Goal: Task Accomplishment & Management: Manage account settings

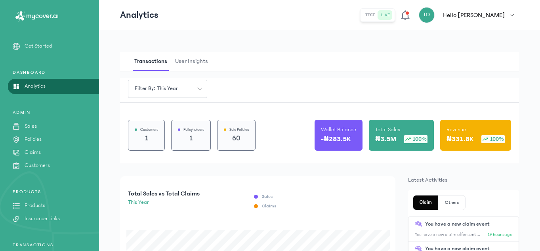
scroll to position [220, 0]
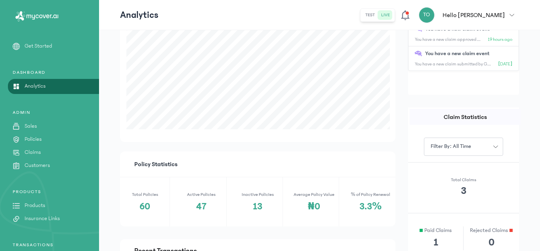
click at [38, 151] on p "Claims" at bounding box center [33, 152] width 16 height 8
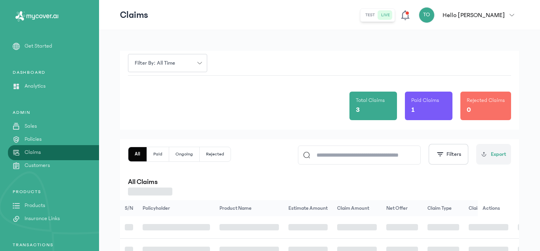
click at [252, 115] on div "Total Claims 3 Paid Claims 1 Rejected Claims 0" at bounding box center [319, 103] width 383 height 54
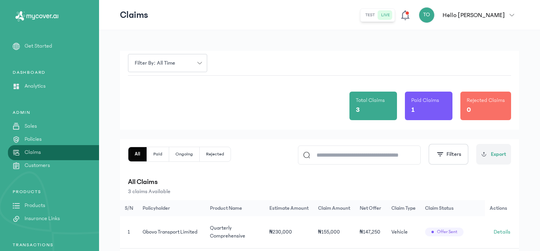
scroll to position [16, 0]
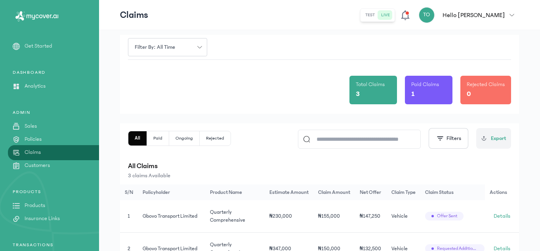
click at [179, 140] on button "Ongoing" at bounding box center [184, 138] width 31 height 14
click at [235, 174] on p "2 claims Available" at bounding box center [319, 176] width 383 height 8
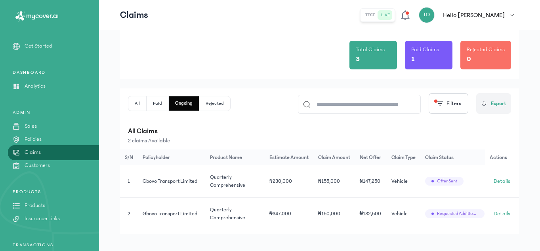
scroll to position [61, 0]
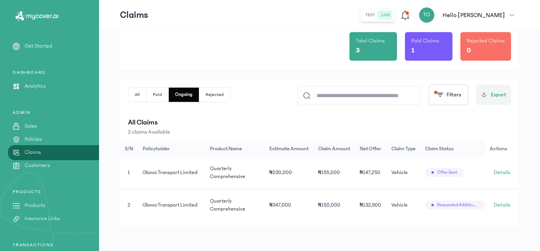
click at [251, 145] on th "Product Name" at bounding box center [234, 149] width 59 height 16
click at [496, 171] on span "Details" at bounding box center [502, 172] width 17 height 8
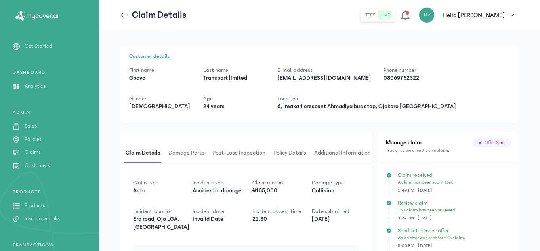
click at [415, 98] on div "First name [PERSON_NAME] Last name Transport limited E-mail address [EMAIL_ADDR…" at bounding box center [319, 88] width 381 height 44
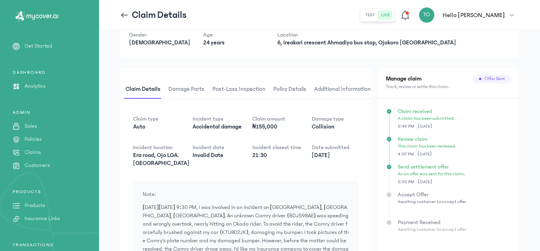
scroll to position [79, 0]
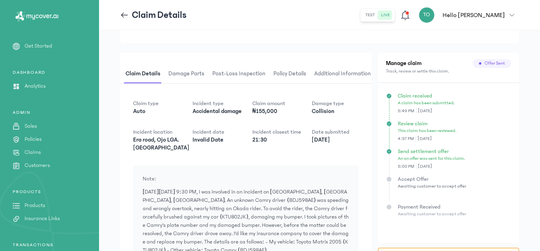
click at [199, 72] on span "Damage parts" at bounding box center [186, 74] width 39 height 19
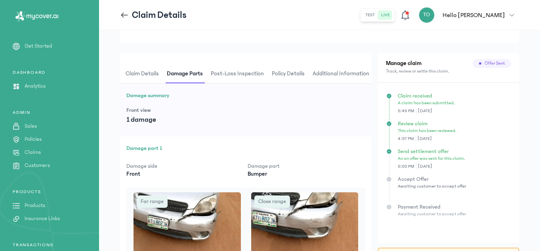
click at [226, 77] on span "Post-loss inspection" at bounding box center [237, 74] width 56 height 19
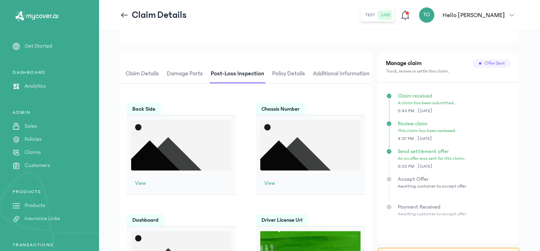
click at [180, 63] on div "Claim details Damage parts Post-loss inspection Policy details Additional Infor…" at bounding box center [246, 68] width 252 height 31
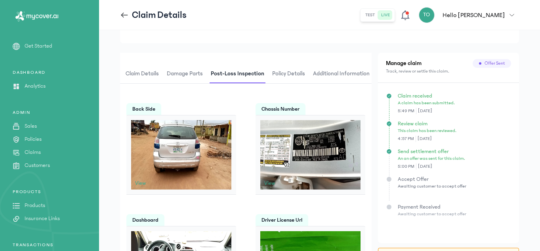
click at [293, 75] on span "Policy details" at bounding box center [289, 74] width 36 height 19
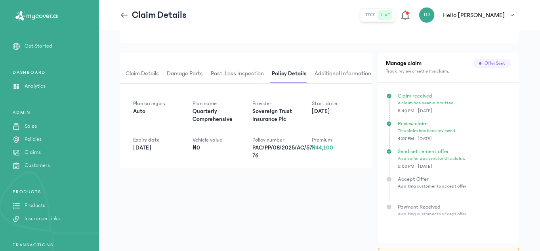
click at [139, 73] on span "Claim details" at bounding box center [142, 74] width 36 height 19
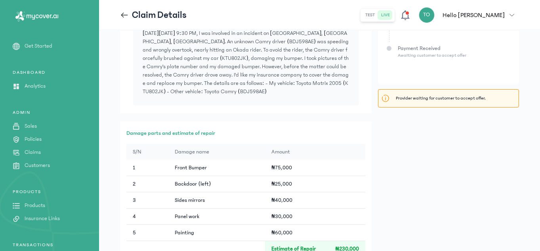
scroll to position [254, 0]
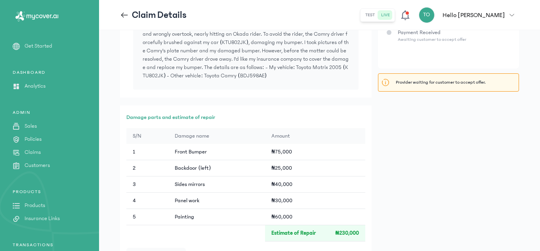
click at [411, 13] on icon at bounding box center [405, 15] width 11 height 11
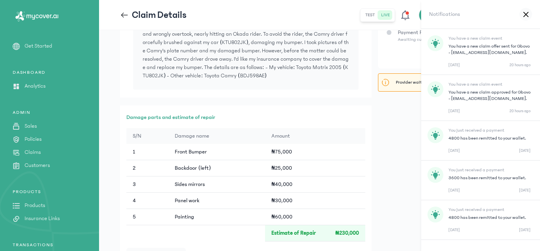
click at [526, 15] on icon at bounding box center [526, 14] width 4 height 4
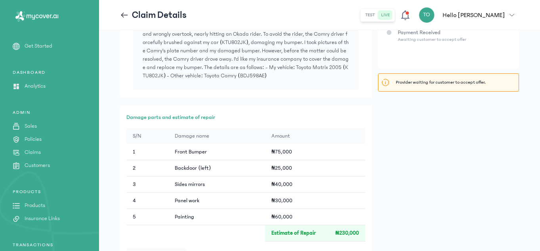
scroll to position [34, 0]
